Goal: Task Accomplishment & Management: Complete application form

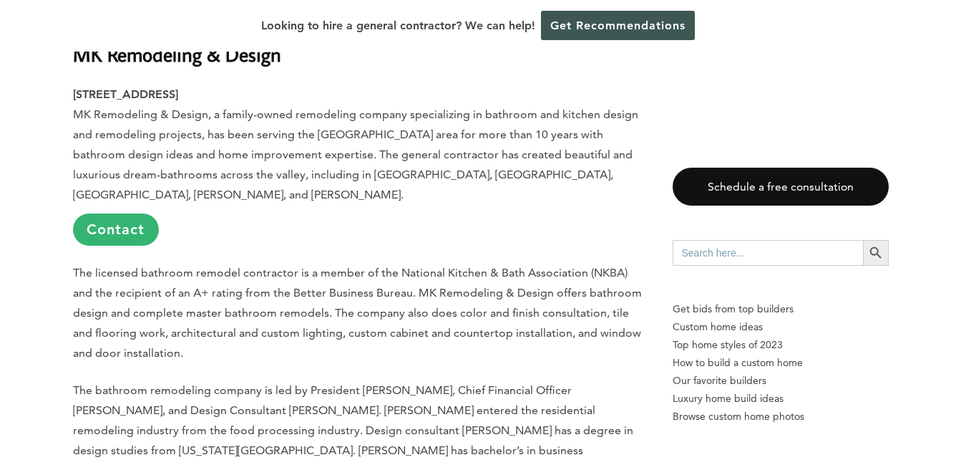
scroll to position [876, 0]
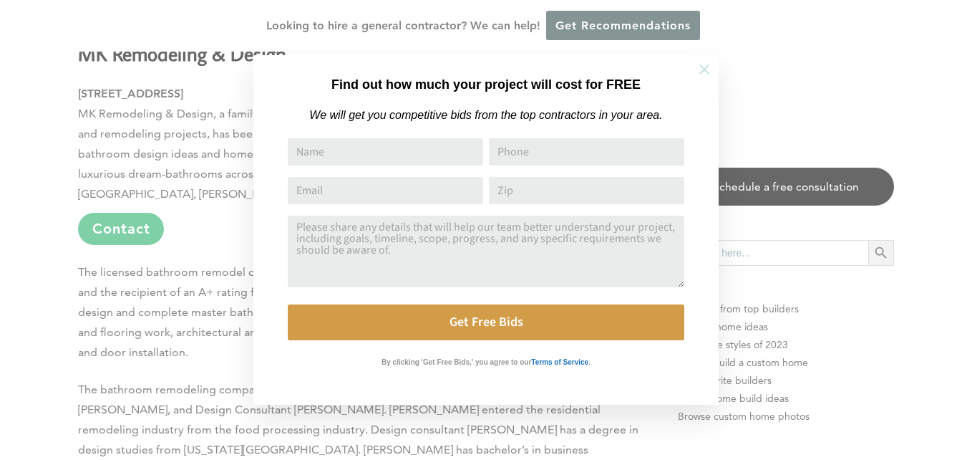
click at [699, 72] on icon at bounding box center [705, 70] width 16 height 16
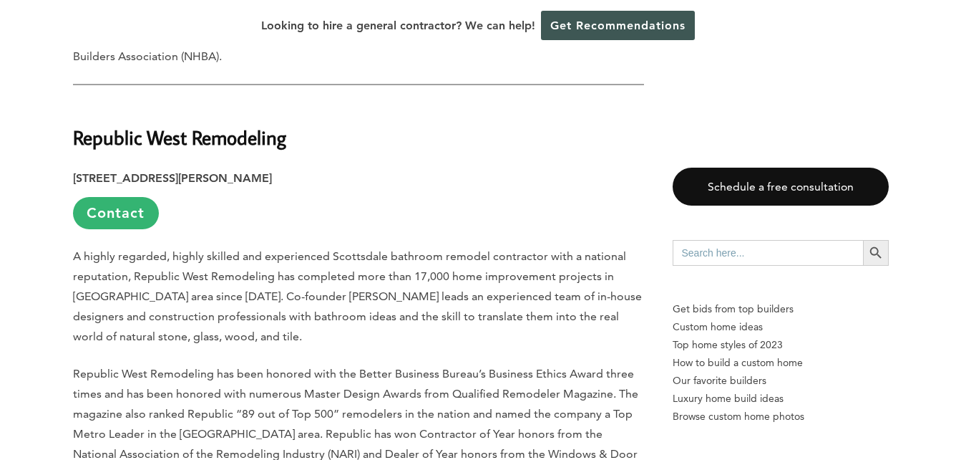
scroll to position [3235, 0]
click at [115, 196] on link "Contact" at bounding box center [116, 212] width 86 height 32
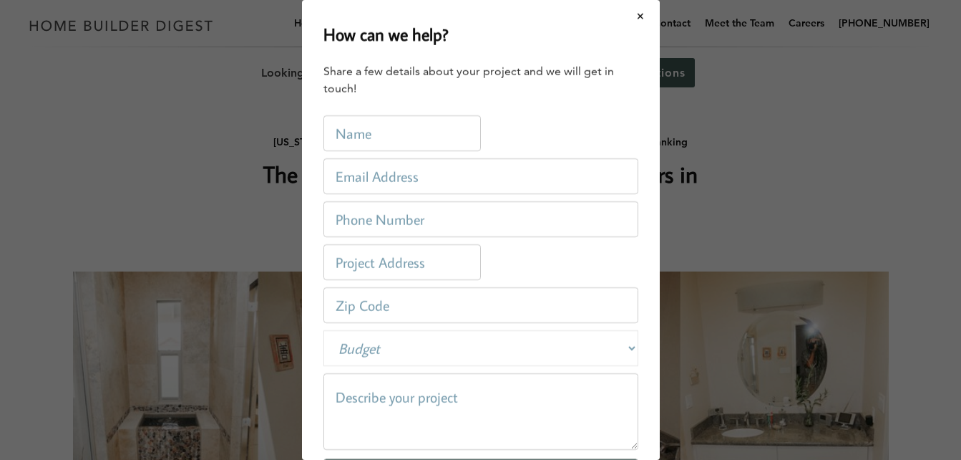
scroll to position [0, 0]
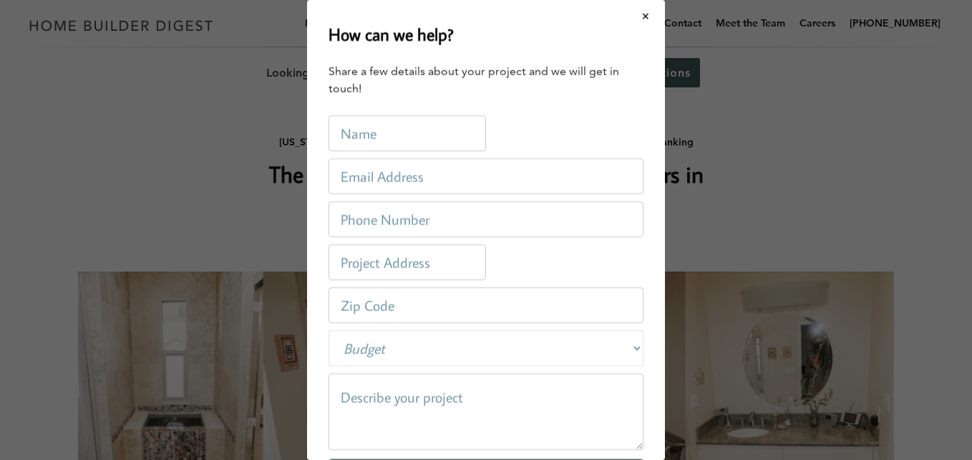
click at [384, 137] on input "text" at bounding box center [407, 133] width 157 height 36
type input "[PERSON_NAME]"
type input "[EMAIL_ADDRESS][DOMAIN_NAME]"
type input "6029195915"
type input "[STREET_ADDRESS]"
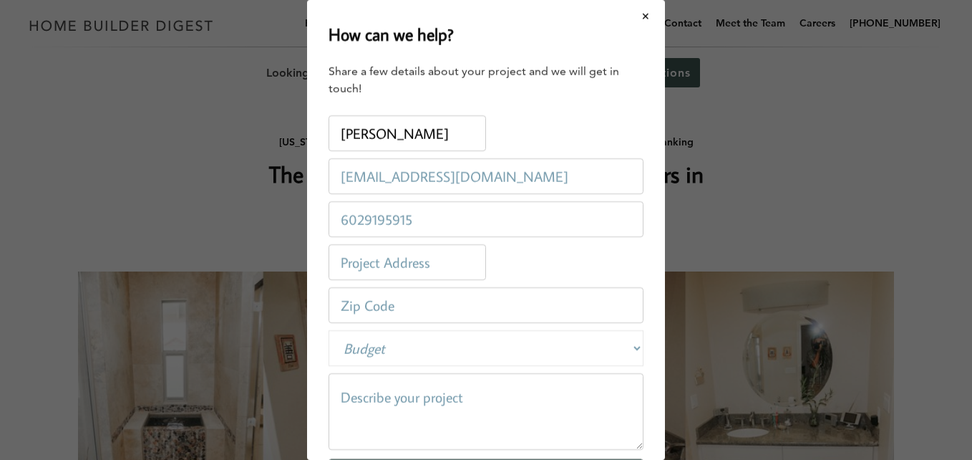
type input "85339"
drag, startPoint x: 277, startPoint y: 252, endPoint x: 437, endPoint y: 349, distance: 187.0
click at [437, 349] on select "Budget Less than $100,000 $100,000-$250,000 $250,000-$500,000 $500,000-$1 Milli…" at bounding box center [486, 348] width 315 height 36
click at [632, 16] on button "Close modal" at bounding box center [646, 16] width 38 height 30
